Goal: Find specific page/section: Find specific page/section

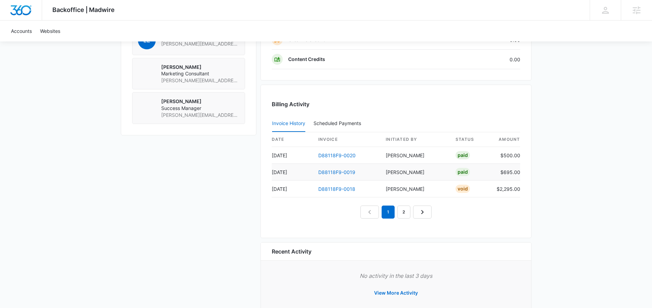
scroll to position [603, 0]
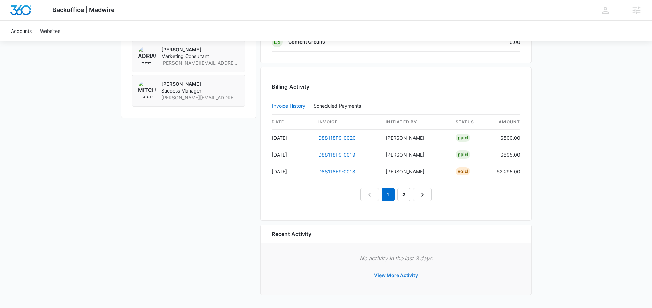
click at [385, 272] on button "View More Activity" at bounding box center [396, 275] width 58 height 16
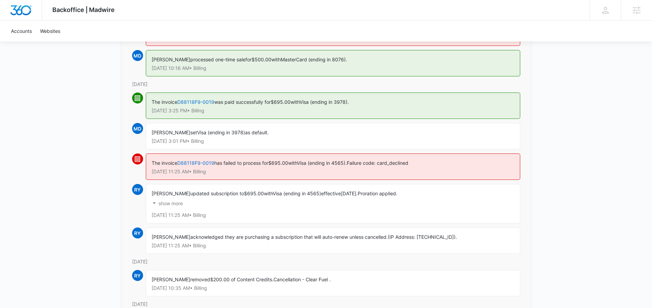
scroll to position [313, 0]
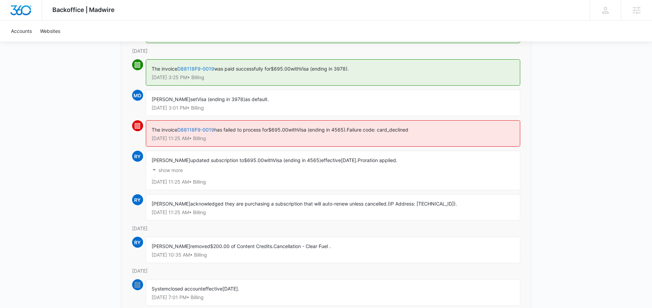
click at [175, 170] on p "show more" at bounding box center [170, 170] width 24 height 5
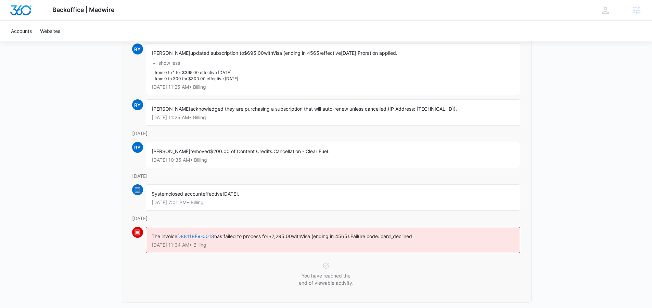
scroll to position [380, 0]
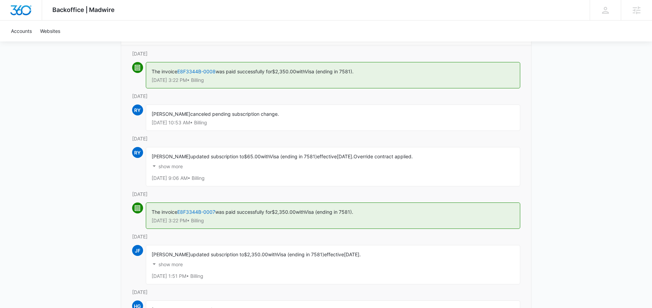
scroll to position [80, 0]
click at [171, 163] on p "show more" at bounding box center [170, 165] width 24 height 5
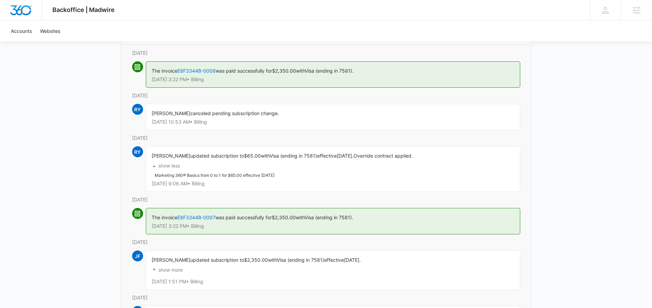
click at [176, 166] on p "show less" at bounding box center [169, 165] width 22 height 5
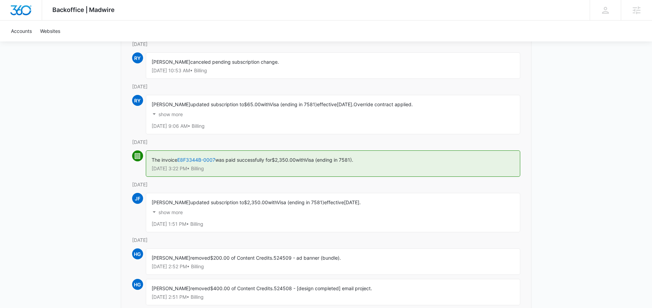
scroll to position [133, 0]
click at [170, 209] on p "show more" at bounding box center [170, 211] width 24 height 5
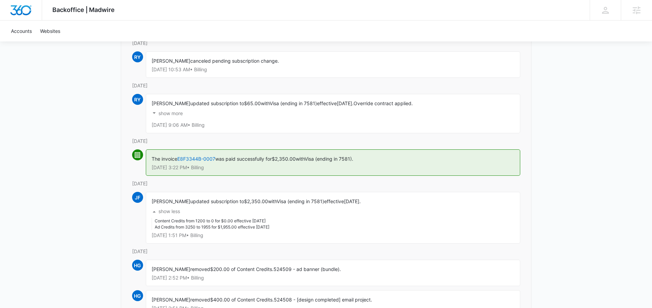
click at [170, 210] on p "show less" at bounding box center [169, 211] width 22 height 5
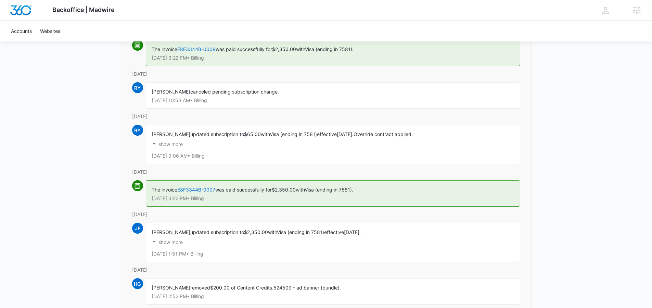
scroll to position [94, 0]
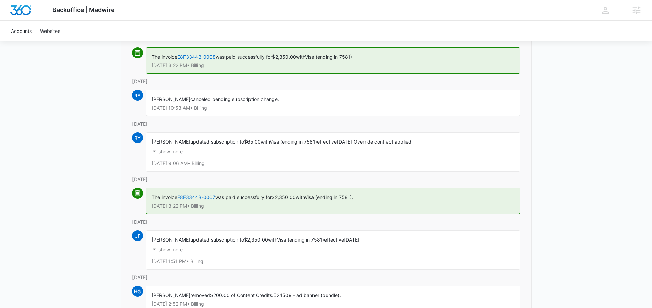
click at [171, 146] on button "show more" at bounding box center [167, 151] width 31 height 13
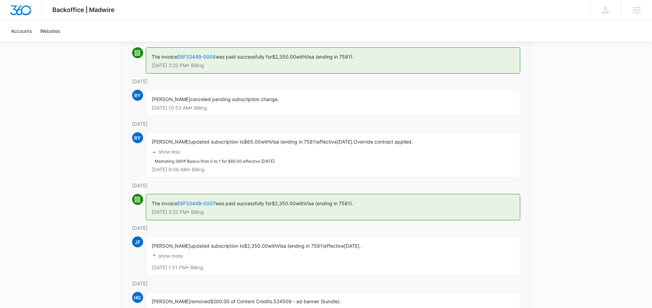
click at [171, 146] on button "show less" at bounding box center [166, 151] width 28 height 13
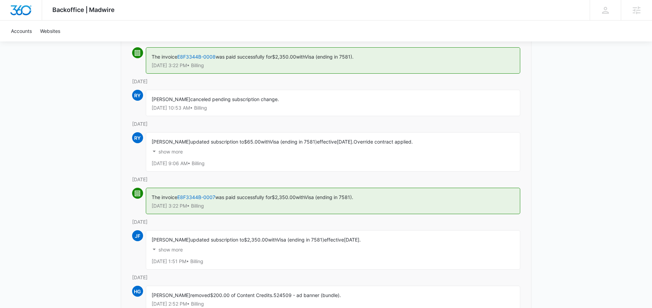
click at [171, 146] on button "show more" at bounding box center [167, 151] width 31 height 13
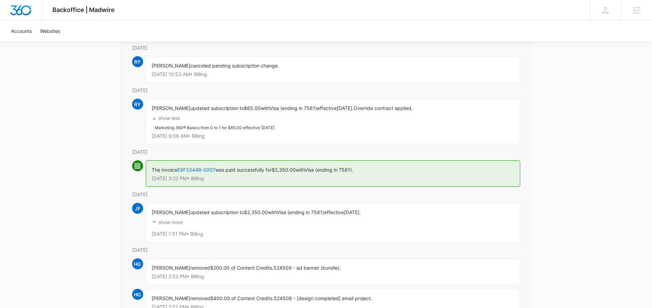
scroll to position [181, 0]
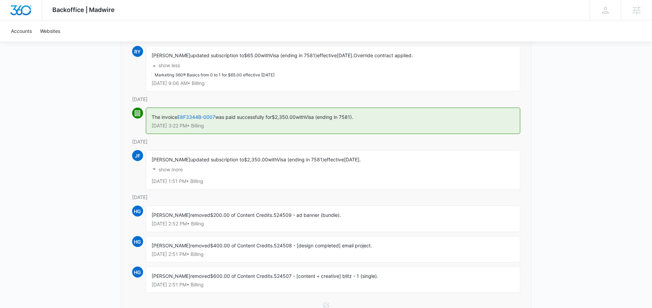
click at [167, 171] on p "show more" at bounding box center [170, 169] width 24 height 5
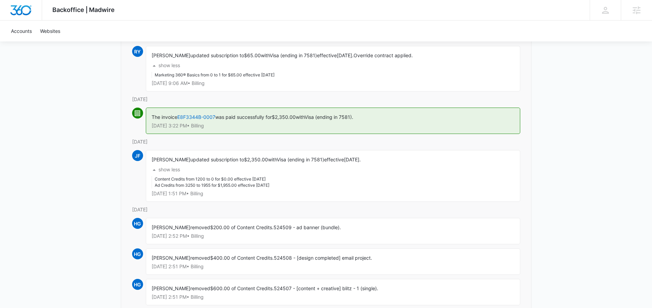
click at [167, 171] on p "show less" at bounding box center [169, 169] width 22 height 5
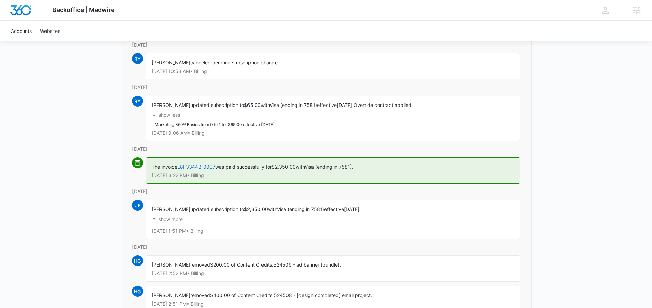
scroll to position [165, 0]
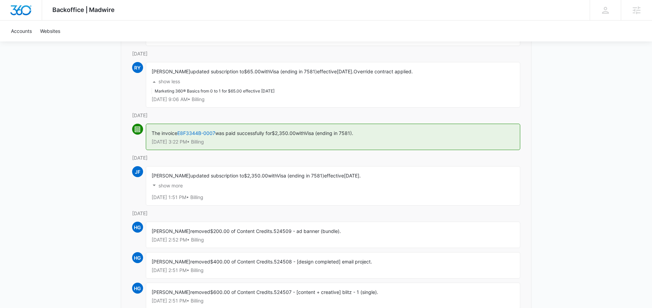
click at [170, 188] on p "show more" at bounding box center [170, 185] width 24 height 5
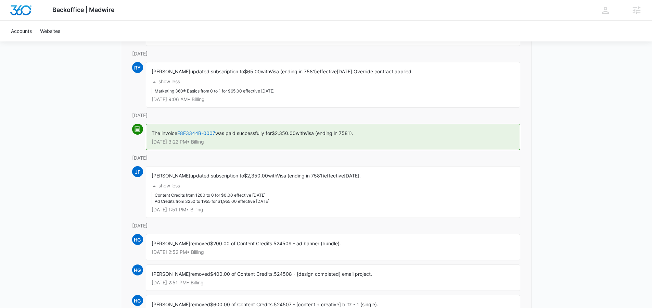
click at [171, 188] on p "show less" at bounding box center [169, 185] width 22 height 5
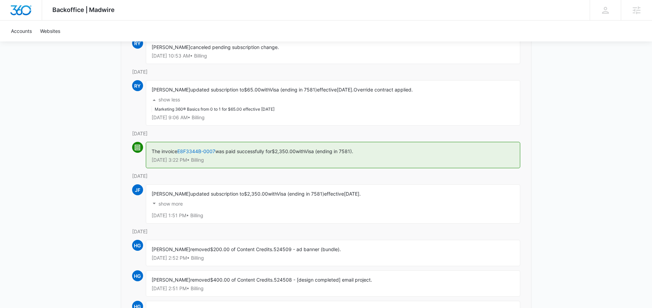
scroll to position [140, 0]
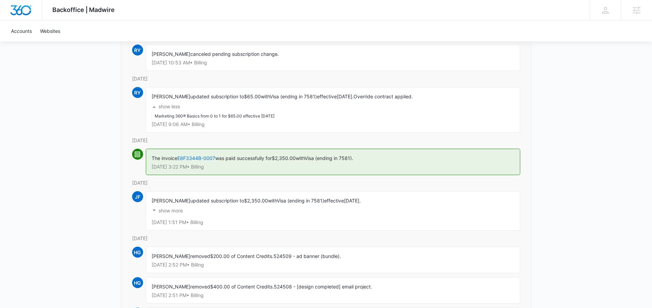
click at [171, 104] on p "show less" at bounding box center [169, 106] width 22 height 5
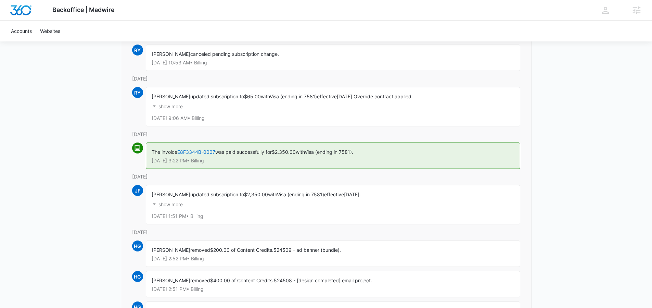
click at [171, 107] on p "show more" at bounding box center [170, 106] width 24 height 5
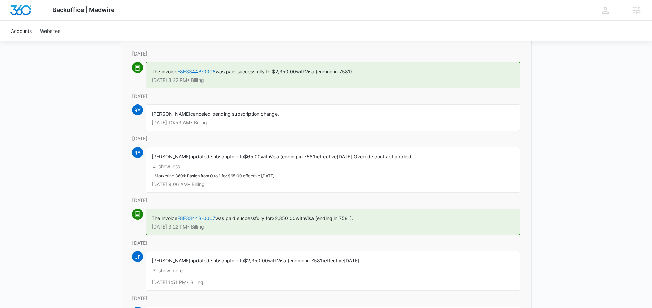
scroll to position [85, 0]
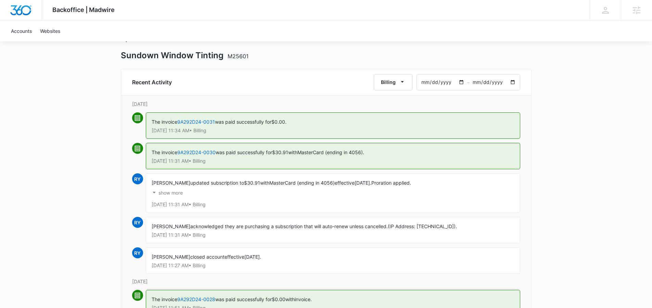
scroll to position [63, 0]
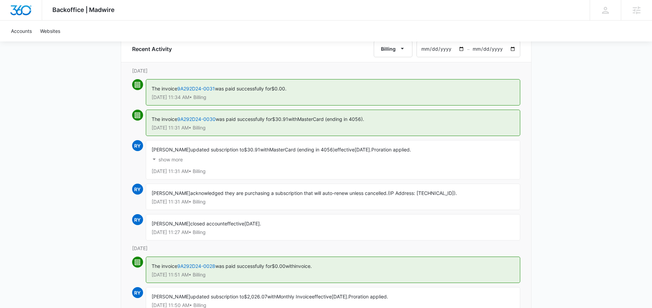
click at [166, 159] on p "show more" at bounding box center [170, 159] width 24 height 5
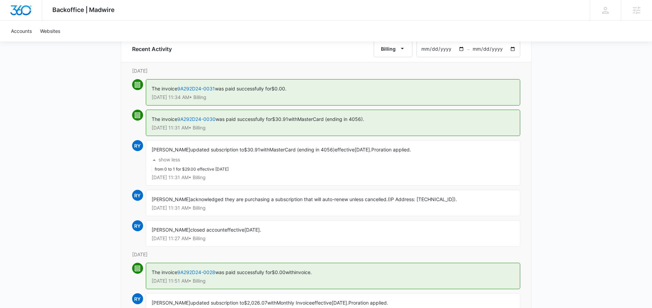
click at [169, 160] on p "show less" at bounding box center [169, 159] width 22 height 5
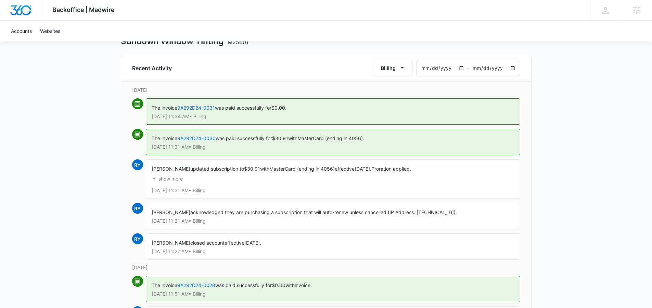
scroll to position [0, 0]
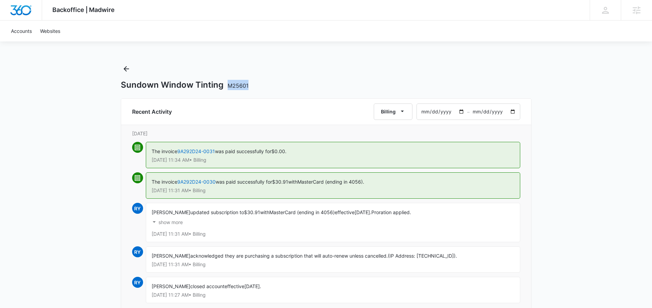
drag, startPoint x: 254, startPoint y: 87, endPoint x: 225, endPoint y: 87, distance: 29.1
click at [225, 87] on div "Sundown Window Tinting M25601" at bounding box center [326, 85] width 411 height 10
copy span "M25601"
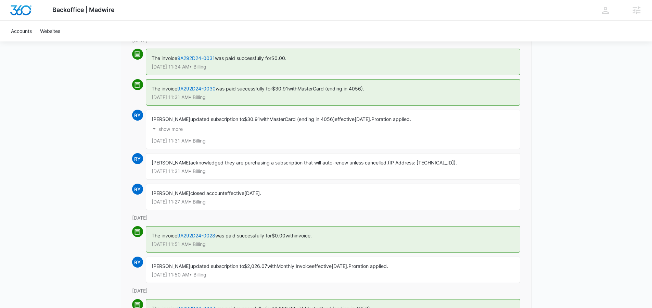
scroll to position [100, 0]
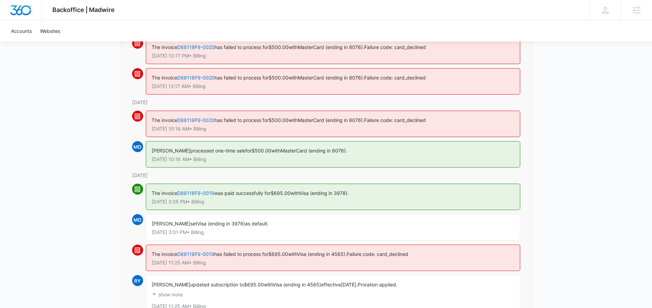
scroll to position [337, 0]
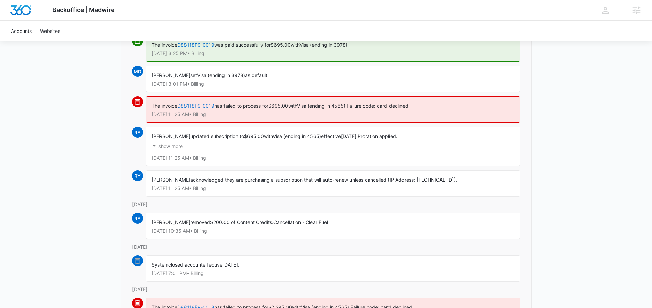
click at [170, 147] on p "show more" at bounding box center [170, 146] width 24 height 5
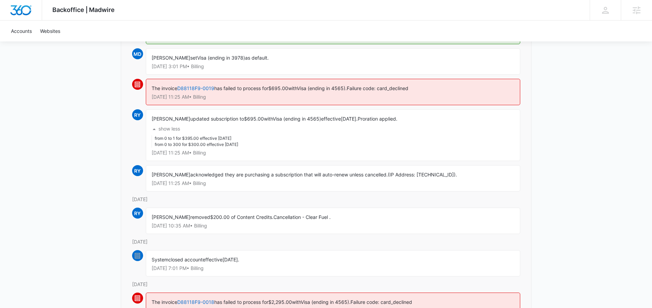
scroll to position [361, 0]
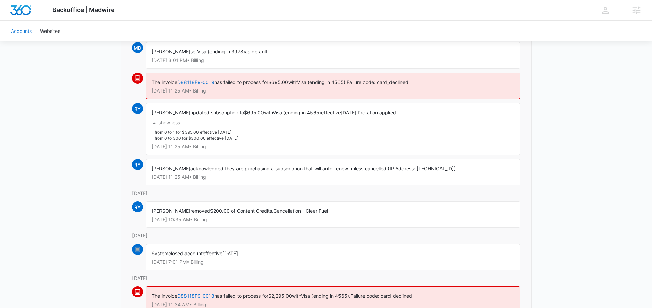
click at [26, 29] on link "Accounts" at bounding box center [21, 31] width 29 height 21
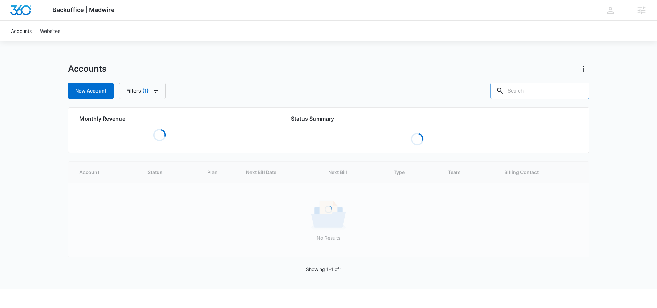
click at [542, 94] on input "text" at bounding box center [539, 90] width 99 height 16
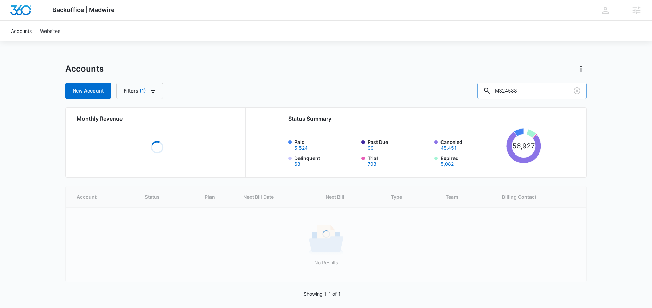
type input "M324588"
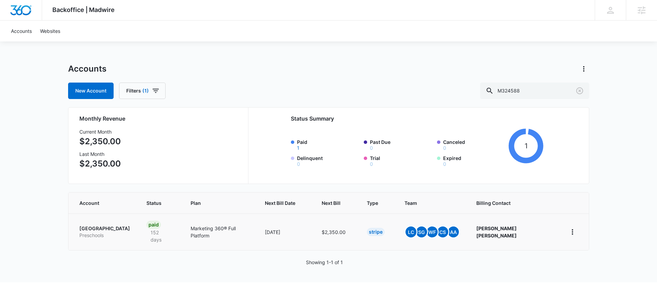
click at [117, 225] on p "[GEOGRAPHIC_DATA]" at bounding box center [104, 228] width 51 height 7
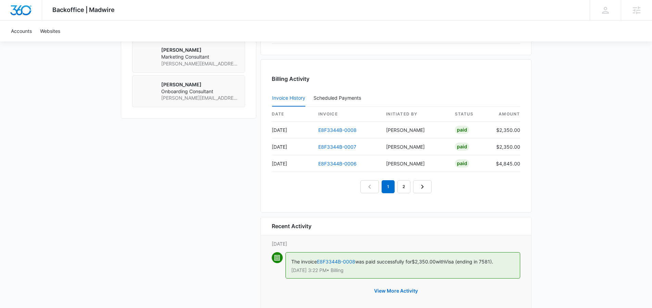
scroll to position [626, 0]
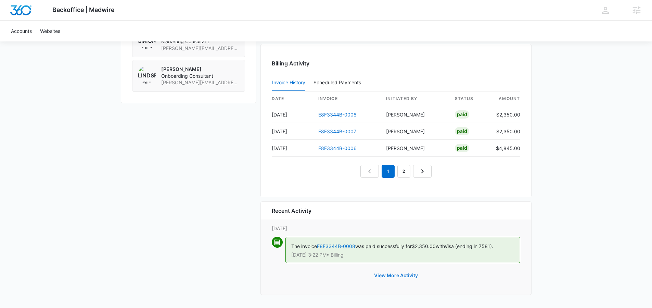
click at [392, 278] on button "View More Activity" at bounding box center [396, 275] width 58 height 16
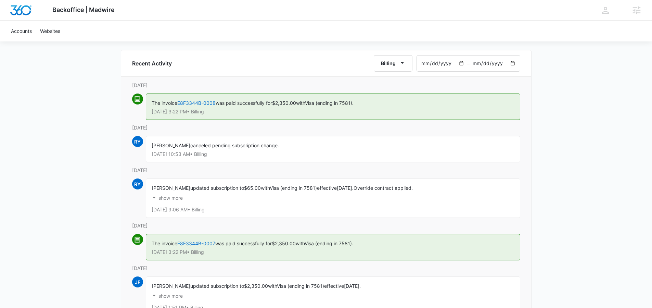
scroll to position [83, 0]
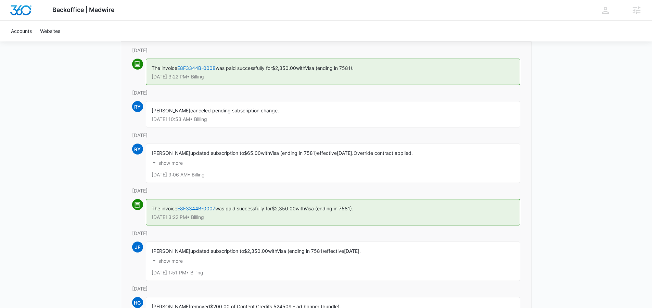
click at [164, 165] on p "show more" at bounding box center [170, 163] width 24 height 5
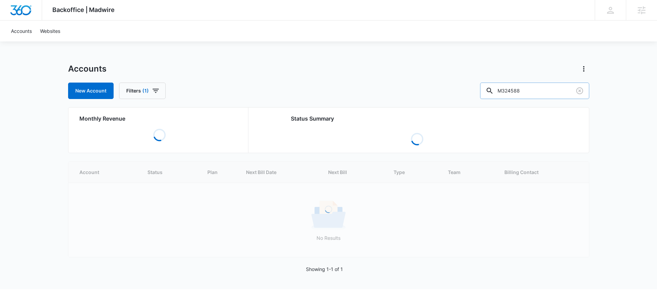
click at [543, 94] on input "M324588" at bounding box center [534, 90] width 109 height 16
click at [543, 94] on input "M324588" at bounding box center [531, 90] width 109 height 16
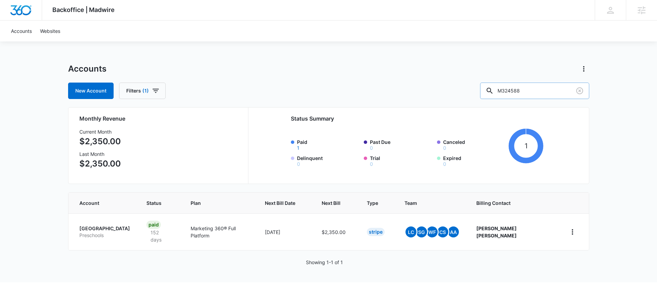
click at [557, 89] on input "M324588" at bounding box center [534, 90] width 109 height 16
paste input "C176763"
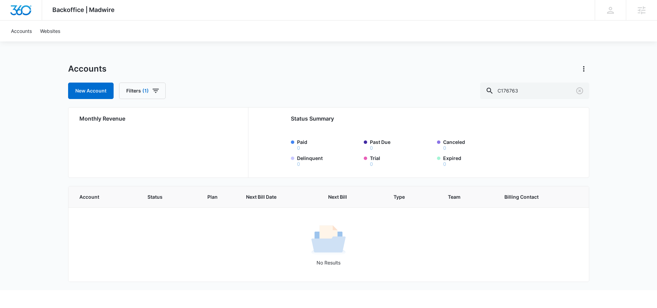
click at [209, 242] on div "No Results" at bounding box center [329, 244] width 520 height 43
click at [554, 97] on input "C176763" at bounding box center [534, 90] width 109 height 16
click at [527, 92] on input "C176763" at bounding box center [534, 90] width 109 height 16
click at [528, 92] on input "C176763" at bounding box center [534, 90] width 109 height 16
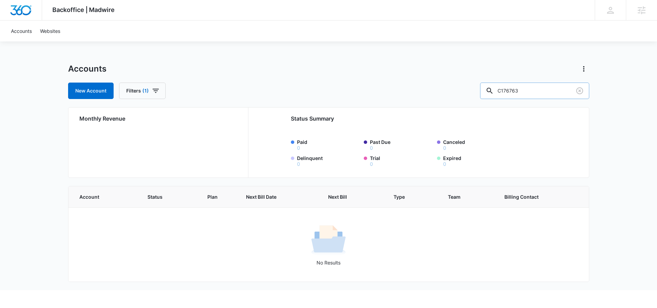
paste input "M150"
type input "M15063"
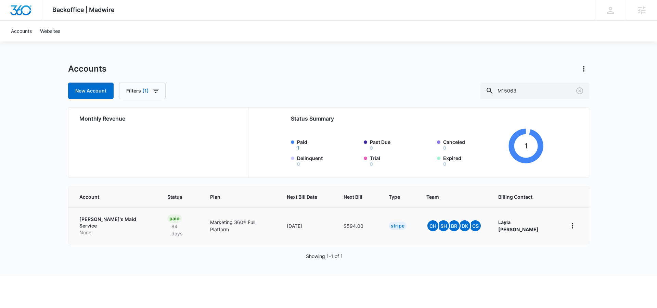
click at [95, 220] on td "[PERSON_NAME]'s Maid Service None" at bounding box center [113, 225] width 91 height 37
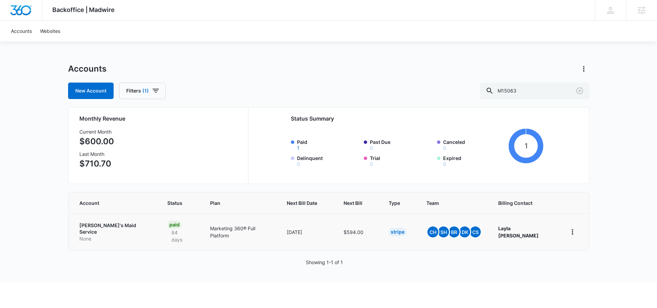
click at [96, 226] on p "[PERSON_NAME]'s Maid Service" at bounding box center [115, 228] width 72 height 13
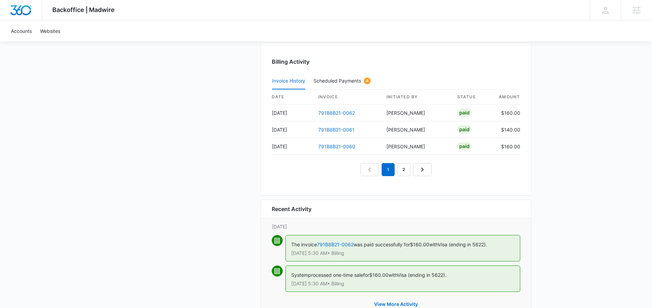
scroll to position [778, 0]
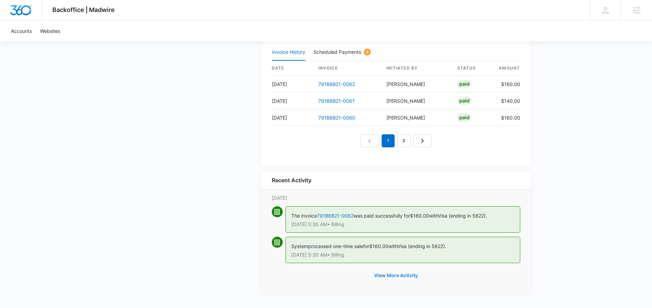
click at [385, 277] on button "View More Activity" at bounding box center [396, 275] width 58 height 16
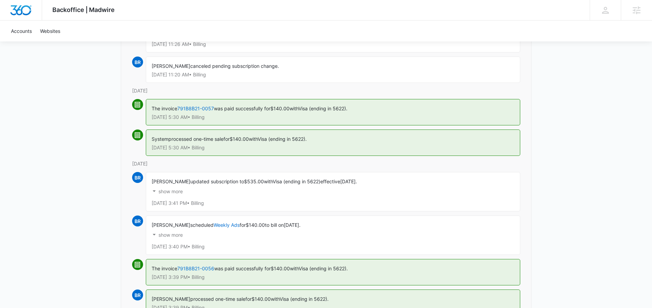
scroll to position [818, 0]
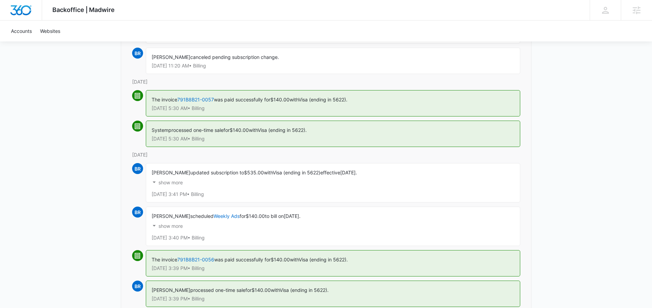
click at [169, 183] on p "show more" at bounding box center [170, 182] width 24 height 5
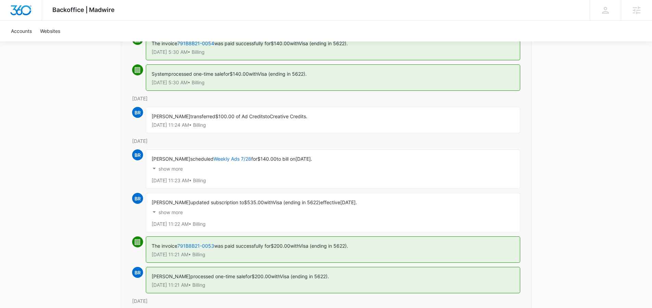
scroll to position [1284, 0]
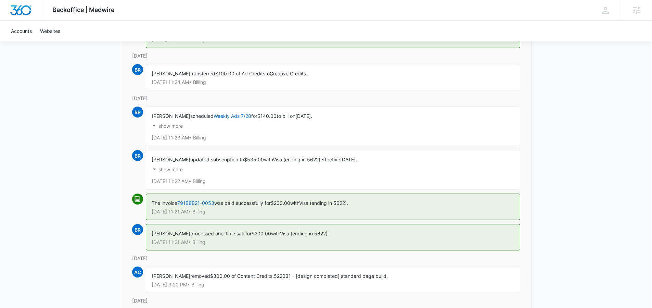
click at [174, 168] on p "show more" at bounding box center [170, 169] width 24 height 5
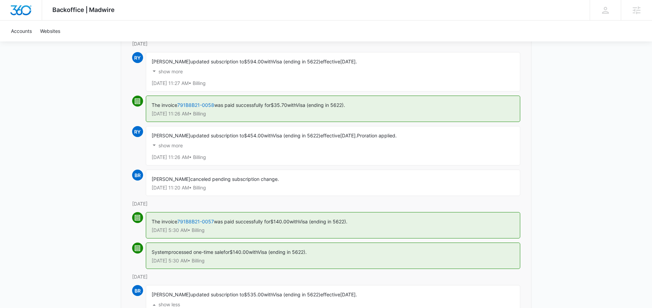
scroll to position [664, 0]
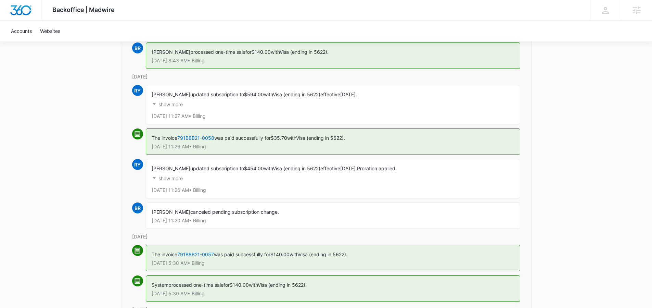
click at [169, 180] on p "show more" at bounding box center [170, 178] width 24 height 5
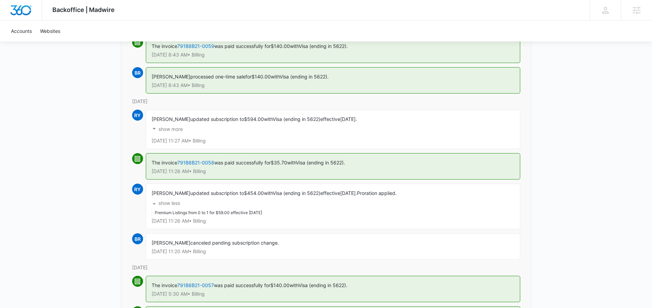
scroll to position [639, 0]
click at [169, 127] on p "show more" at bounding box center [170, 129] width 24 height 5
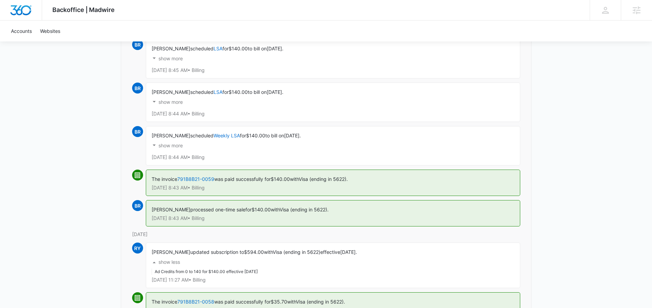
scroll to position [503, 0]
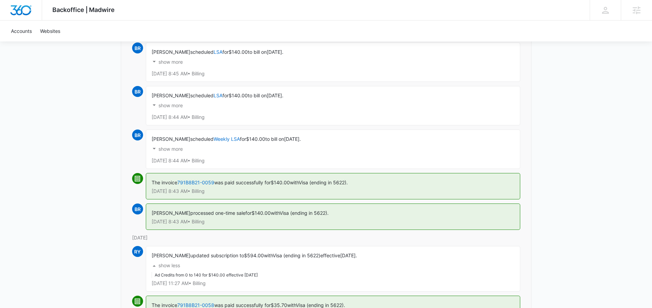
click at [171, 146] on p "show more" at bounding box center [170, 148] width 24 height 5
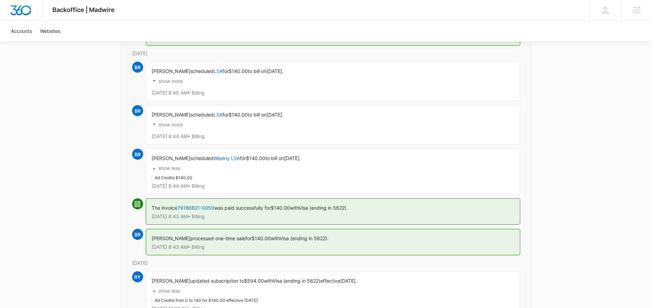
scroll to position [443, 0]
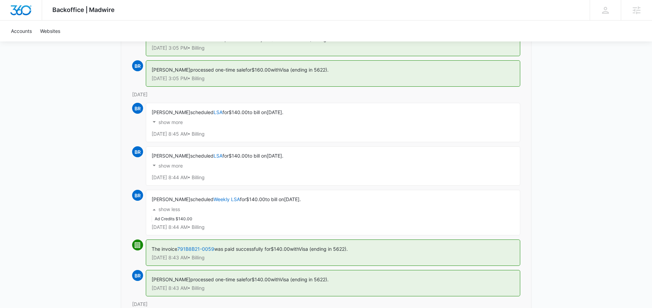
click at [169, 163] on p "show more" at bounding box center [170, 165] width 24 height 5
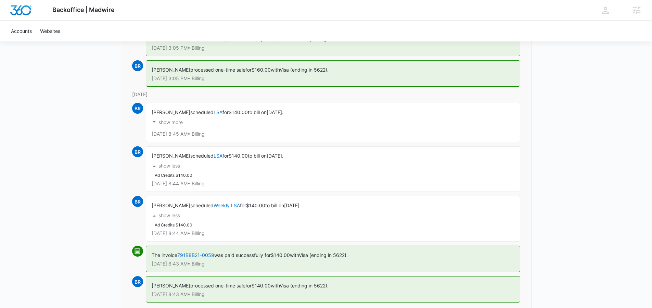
click at [178, 127] on button "show more" at bounding box center [167, 122] width 31 height 13
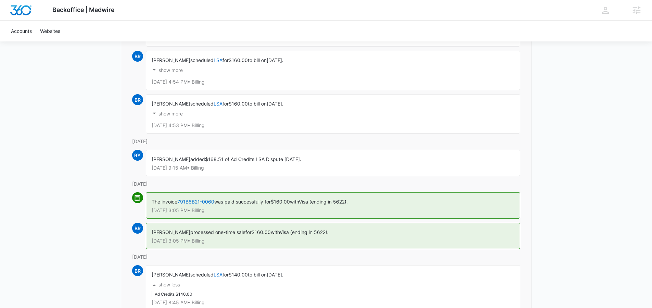
scroll to position [278, 0]
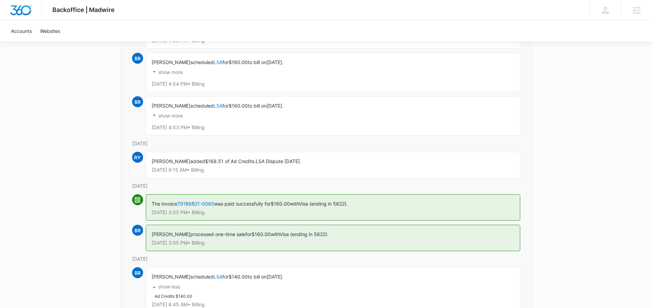
click at [174, 116] on p "show more" at bounding box center [170, 115] width 24 height 5
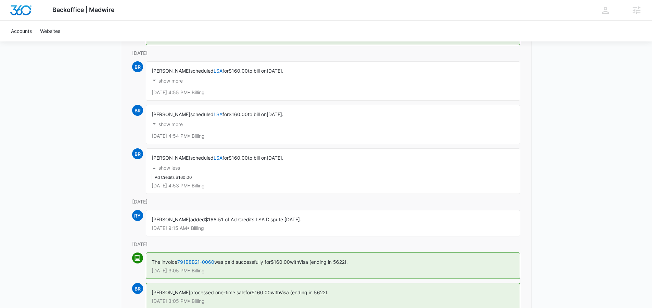
scroll to position [181, 0]
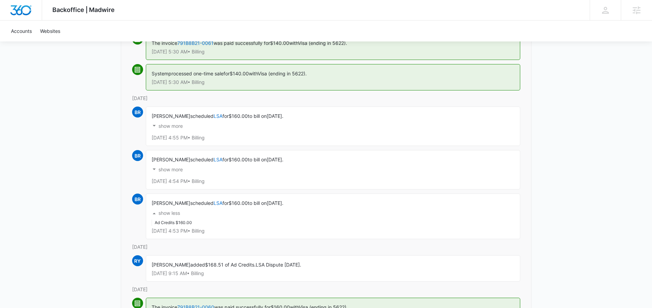
click at [166, 169] on p "show more" at bounding box center [170, 169] width 24 height 5
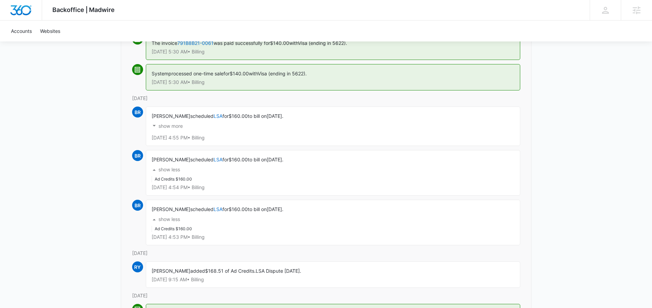
click at [173, 128] on p "show more" at bounding box center [170, 126] width 24 height 5
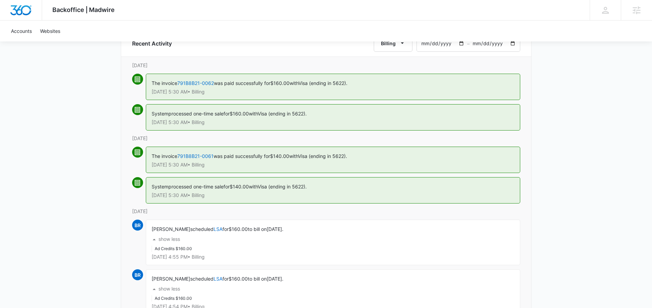
scroll to position [17, 0]
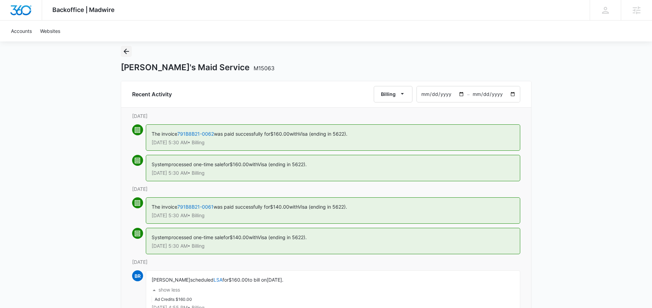
click at [127, 48] on icon "Back" at bounding box center [126, 51] width 8 height 8
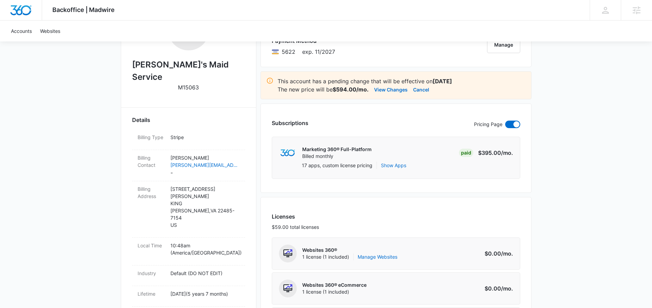
scroll to position [194, 0]
